Goal: Transaction & Acquisition: Purchase product/service

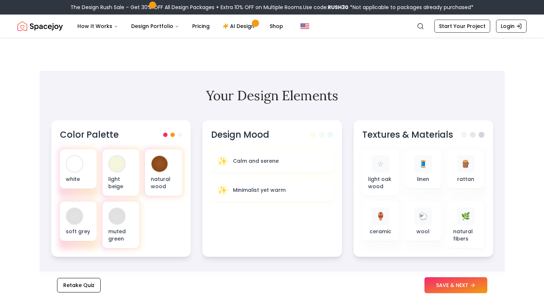
scroll to position [195, 0]
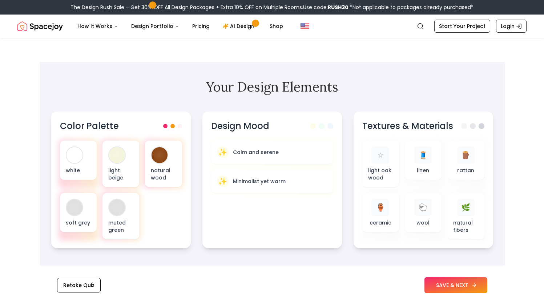
click at [444, 278] on button "SAVE & NEXT" at bounding box center [456, 286] width 63 height 16
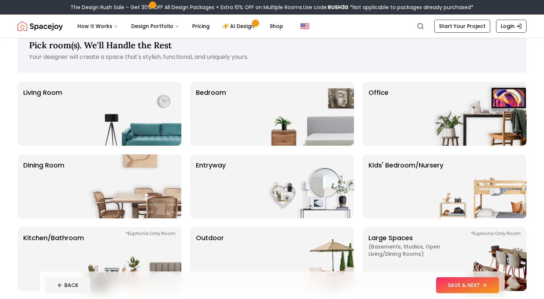
scroll to position [17, 0]
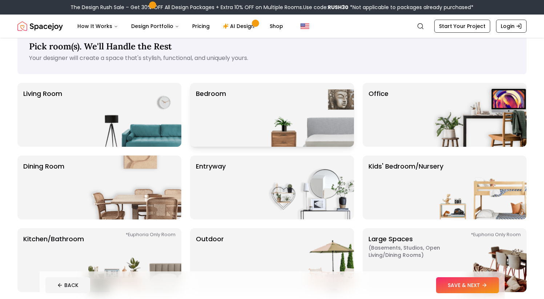
click at [301, 133] on img at bounding box center [307, 115] width 93 height 64
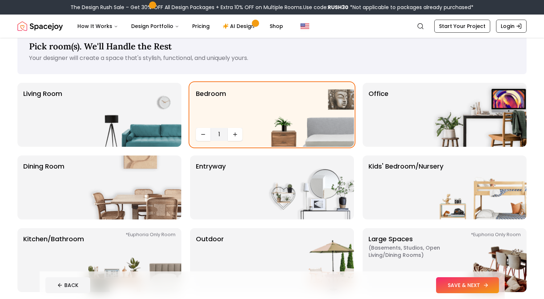
click at [478, 292] on button "SAVE & NEXT" at bounding box center [467, 286] width 63 height 16
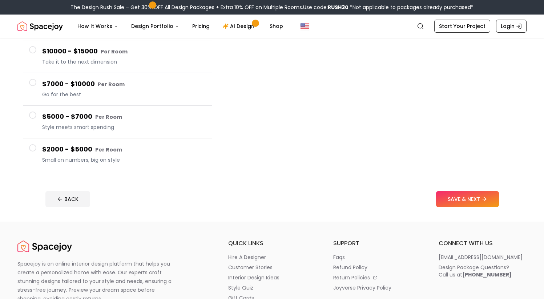
scroll to position [103, 0]
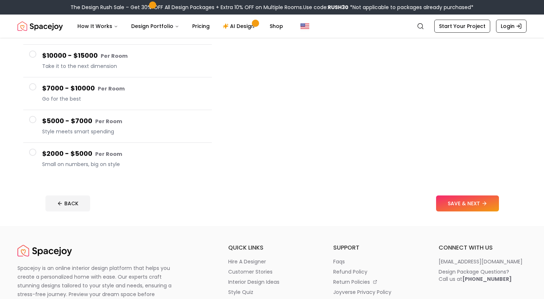
click at [126, 164] on span "Small on numbers, big on style" at bounding box center [124, 164] width 164 height 7
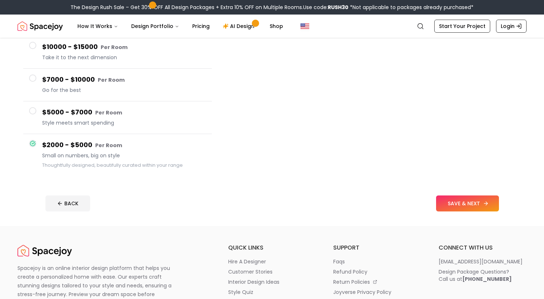
click at [453, 202] on button "SAVE & NEXT" at bounding box center [467, 204] width 63 height 16
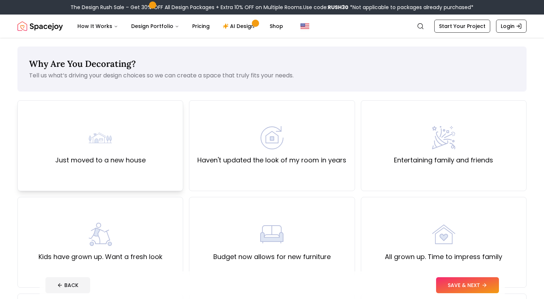
click at [131, 162] on label "Just moved to a new house" at bounding box center [100, 160] width 91 height 10
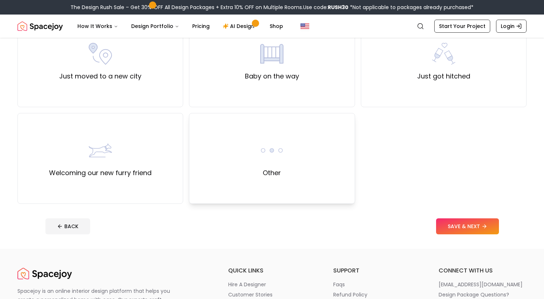
click at [258, 170] on div "Other" at bounding box center [272, 158] width 166 height 91
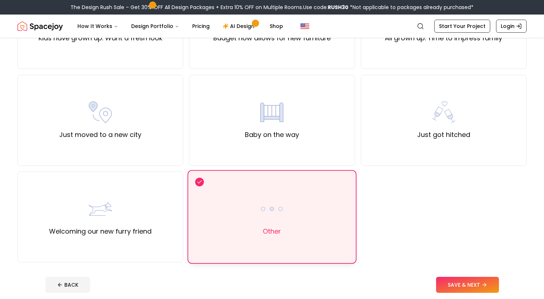
scroll to position [380, 0]
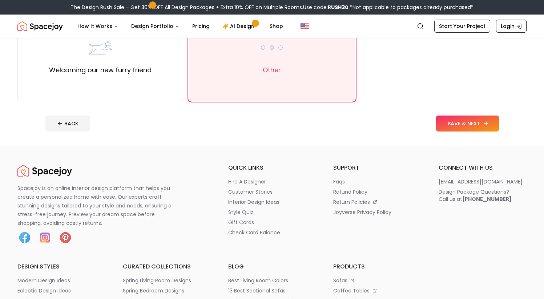
click at [468, 125] on button "SAVE & NEXT" at bounding box center [467, 124] width 63 height 16
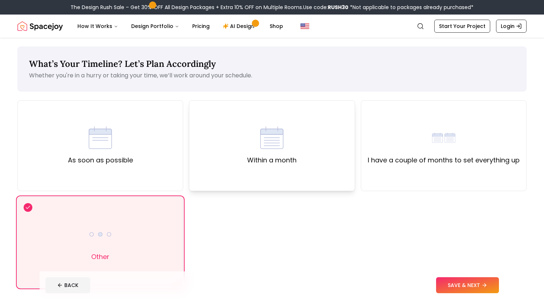
click at [308, 154] on div "Within a month" at bounding box center [272, 145] width 166 height 91
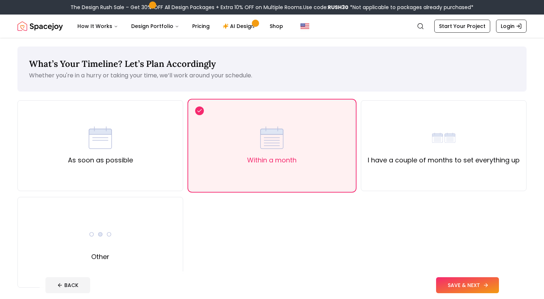
click at [464, 285] on button "SAVE & NEXT" at bounding box center [467, 286] width 63 height 16
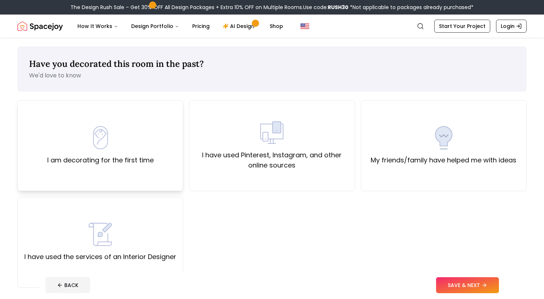
click at [161, 172] on div "I am decorating for the first time" at bounding box center [100, 145] width 166 height 91
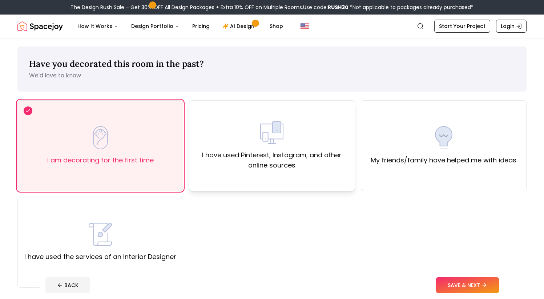
click at [235, 169] on label "I have used Pinterest, Instagram, and other online sources" at bounding box center [271, 160] width 153 height 20
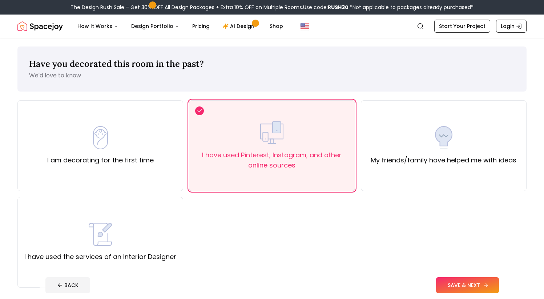
click at [443, 282] on button "SAVE & NEXT" at bounding box center [467, 286] width 63 height 16
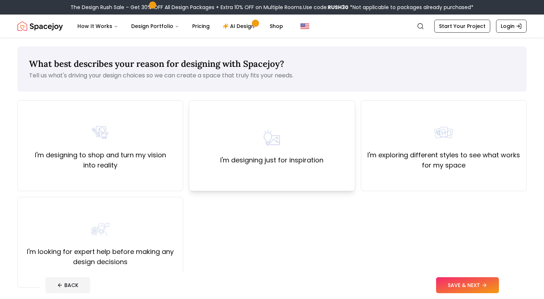
click at [328, 159] on div "I'm designing just for inspiration" at bounding box center [272, 145] width 166 height 91
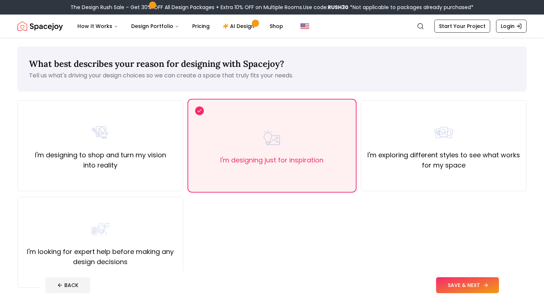
click at [447, 288] on button "SAVE & NEXT" at bounding box center [467, 286] width 63 height 16
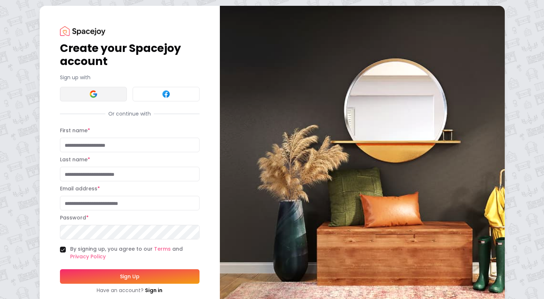
click at [76, 95] on button at bounding box center [93, 94] width 67 height 15
